Goal: Transaction & Acquisition: Purchase product/service

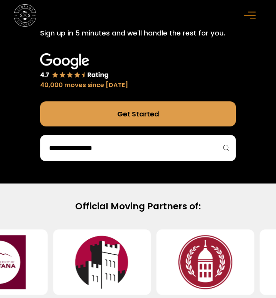
scroll to position [275, 0]
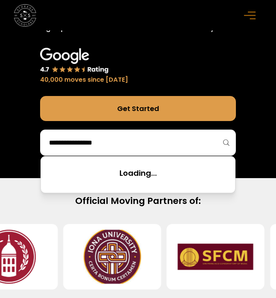
click at [219, 146] on input "search" at bounding box center [137, 142] width 179 height 13
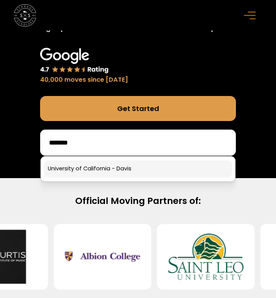
type input "*******"
click at [109, 168] on link at bounding box center [138, 168] width 188 height 17
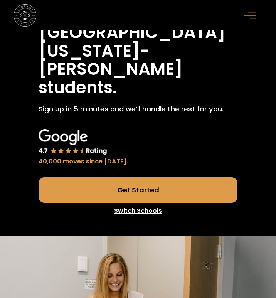
scroll to position [73, 0]
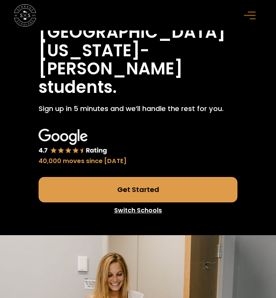
click at [171, 186] on link "Get Started" at bounding box center [138, 189] width 199 height 25
